Goal: Information Seeking & Learning: Learn about a topic

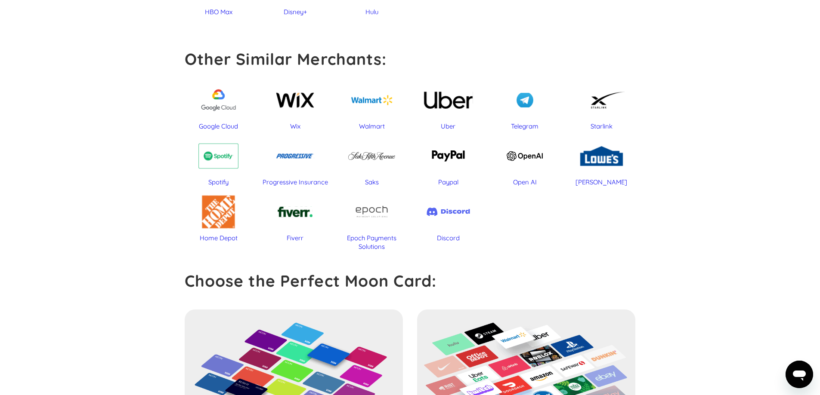
scroll to position [473, 0]
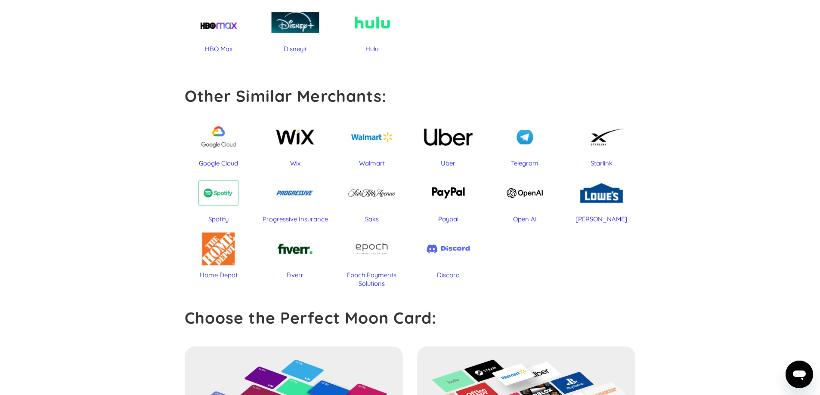
click at [457, 200] on div "Paypal" at bounding box center [448, 193] width 68 height 44
